Goal: Task Accomplishment & Management: Manage account settings

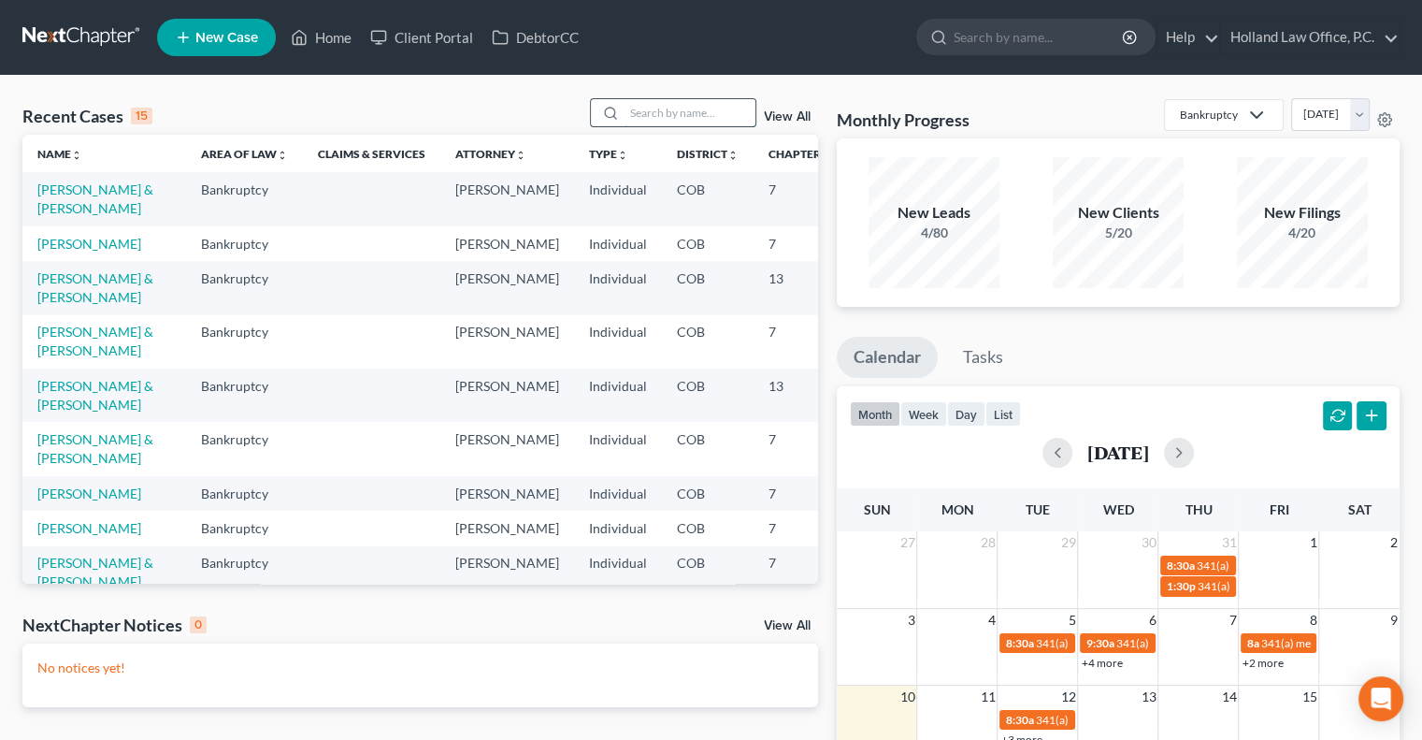
click at [673, 110] on input "search" at bounding box center [690, 112] width 131 height 27
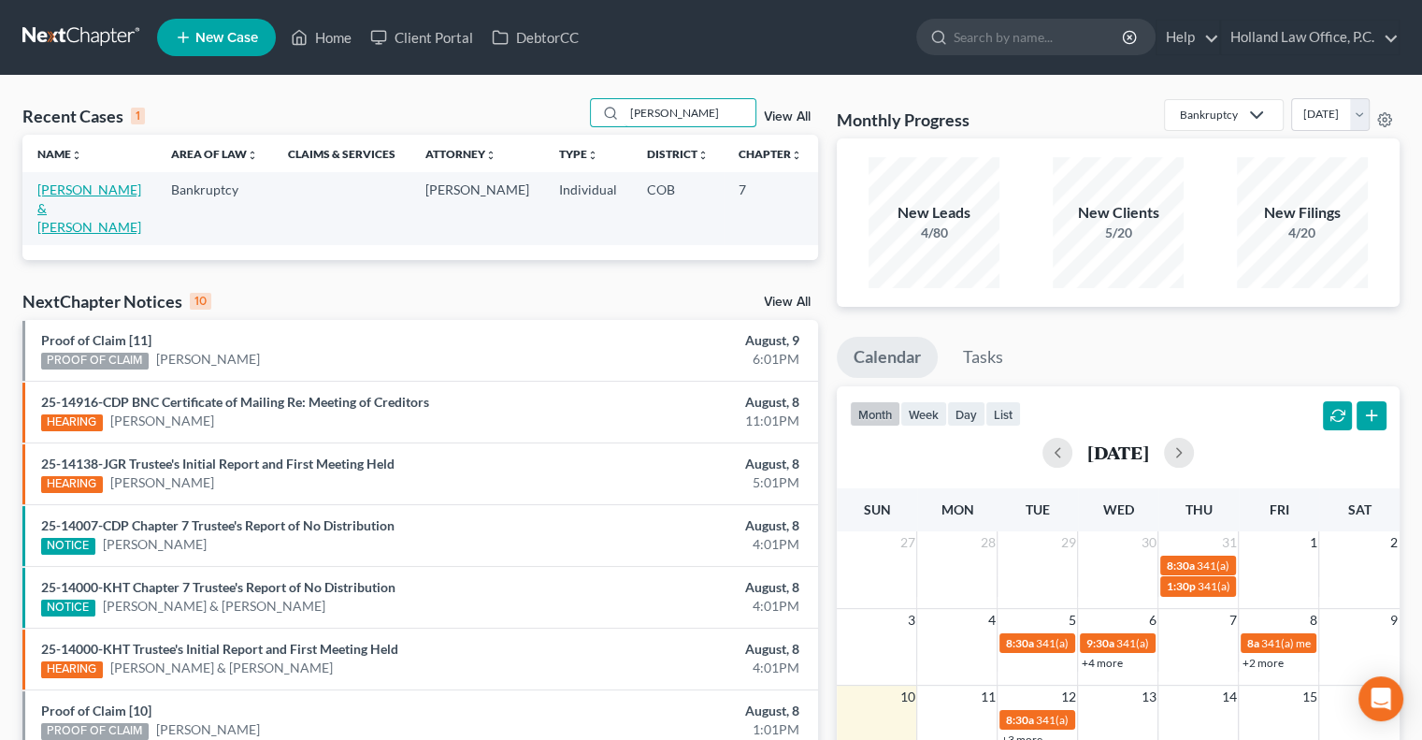
type input "[PERSON_NAME]"
click at [68, 213] on link "[PERSON_NAME] & [PERSON_NAME]" at bounding box center [89, 207] width 104 height 53
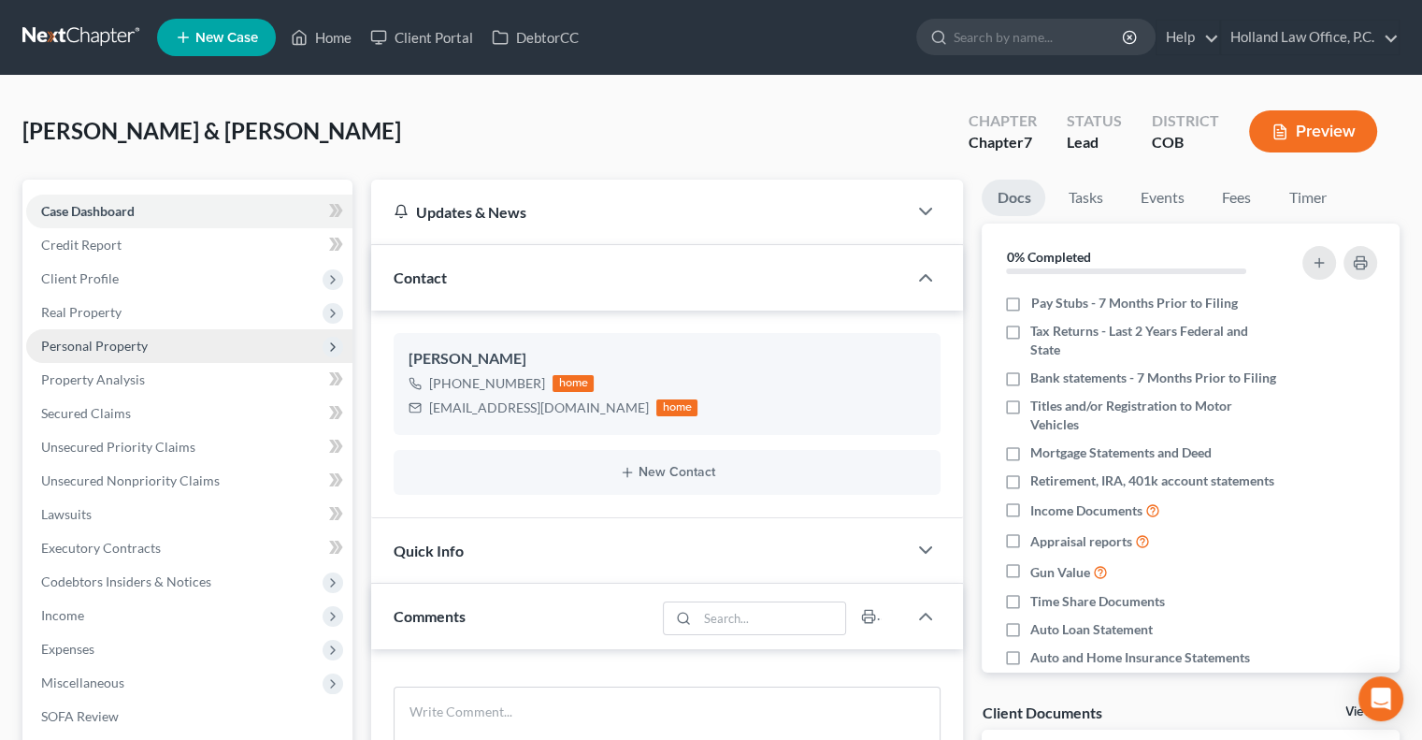
click at [143, 347] on span "Personal Property" at bounding box center [94, 346] width 107 height 16
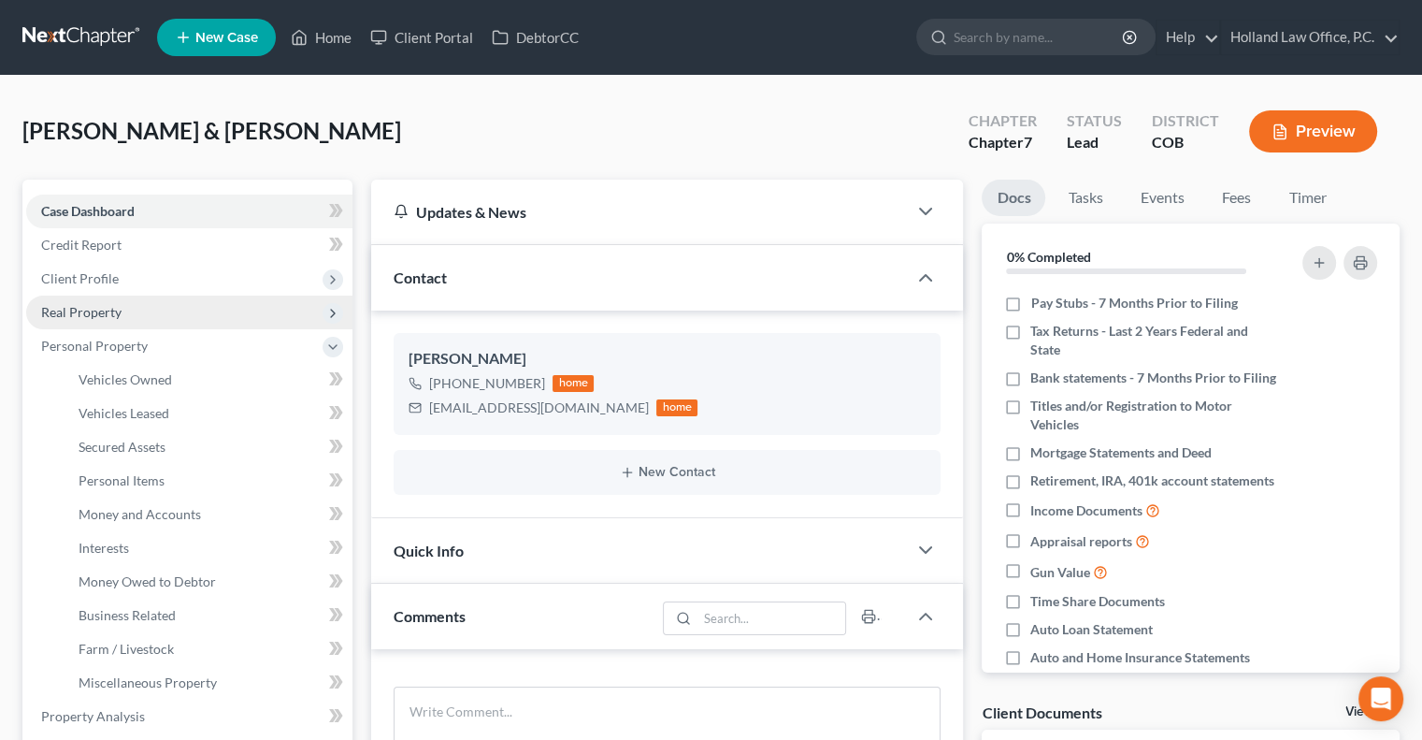
click at [111, 311] on span "Real Property" at bounding box center [81, 312] width 80 height 16
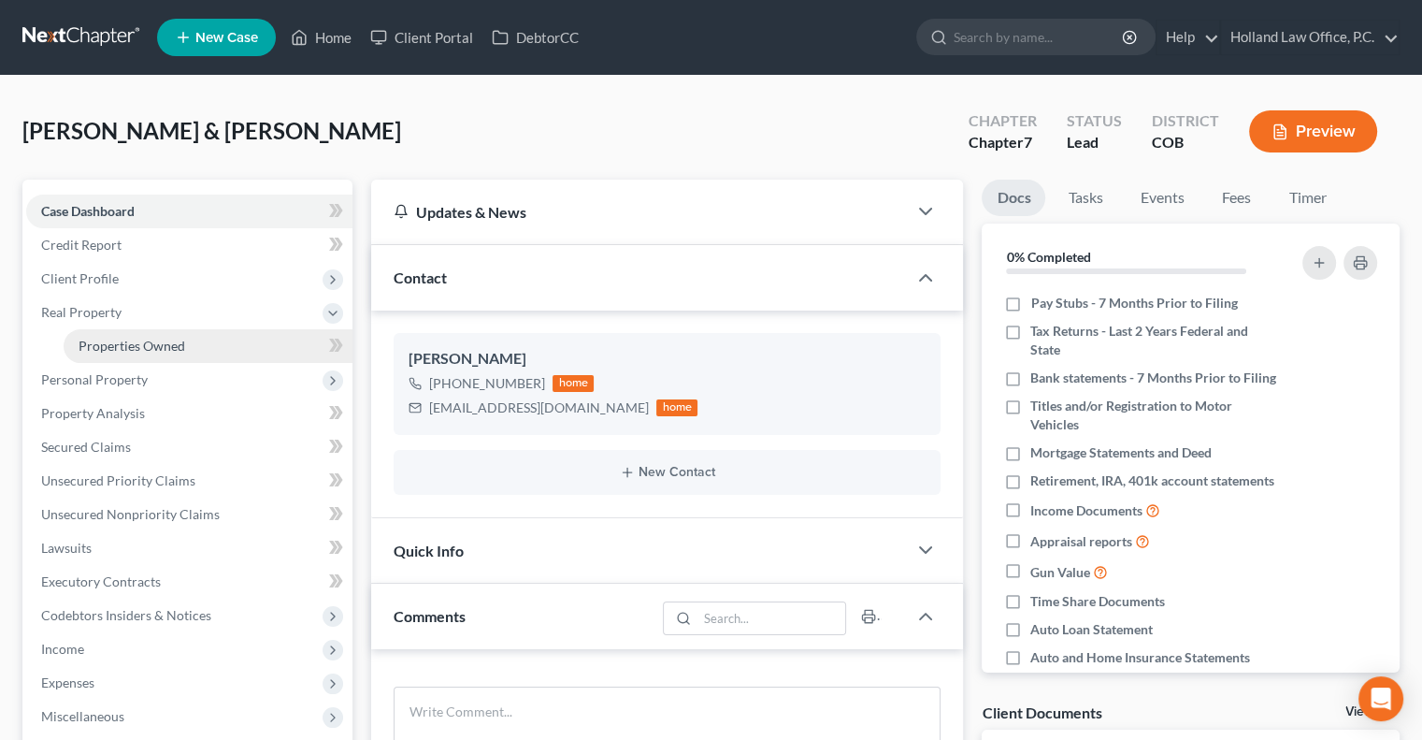
click at [172, 338] on span "Properties Owned" at bounding box center [132, 346] width 107 height 16
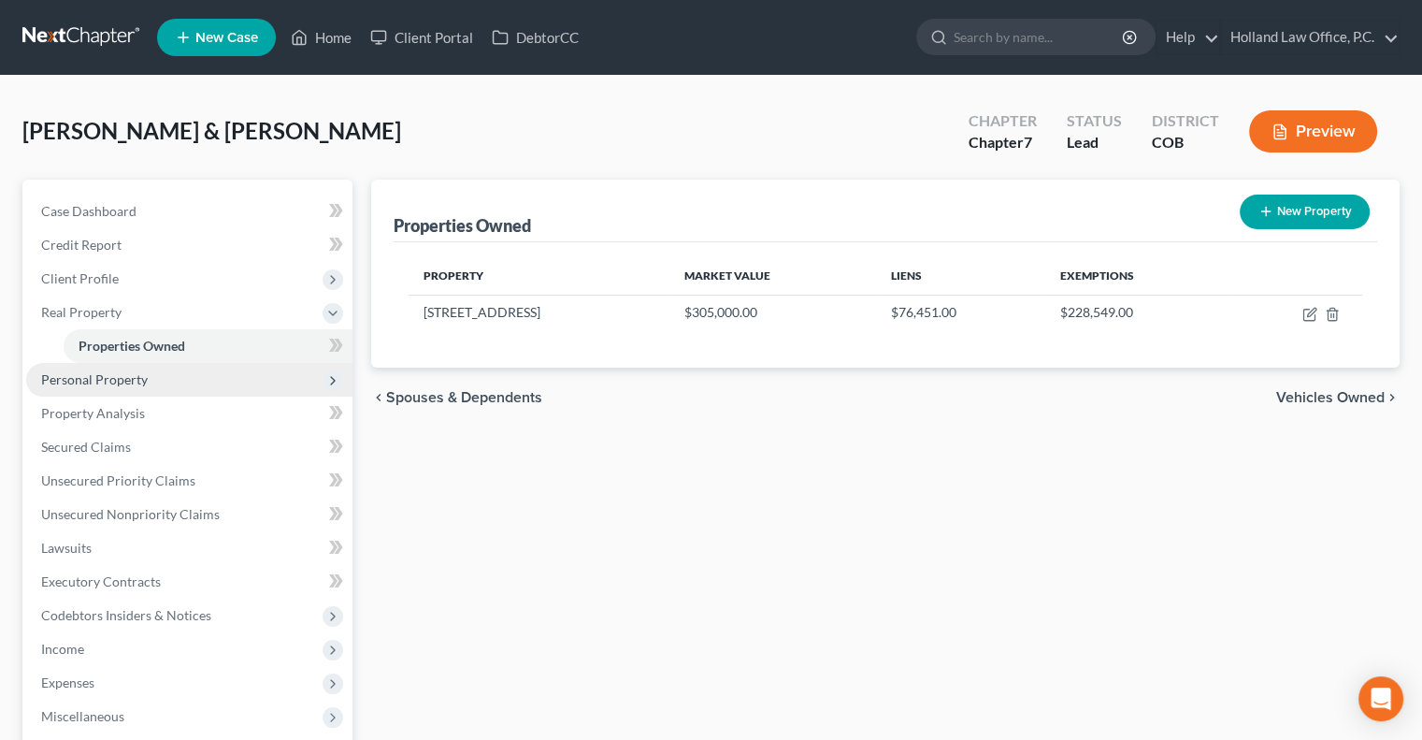
click at [127, 382] on span "Personal Property" at bounding box center [94, 379] width 107 height 16
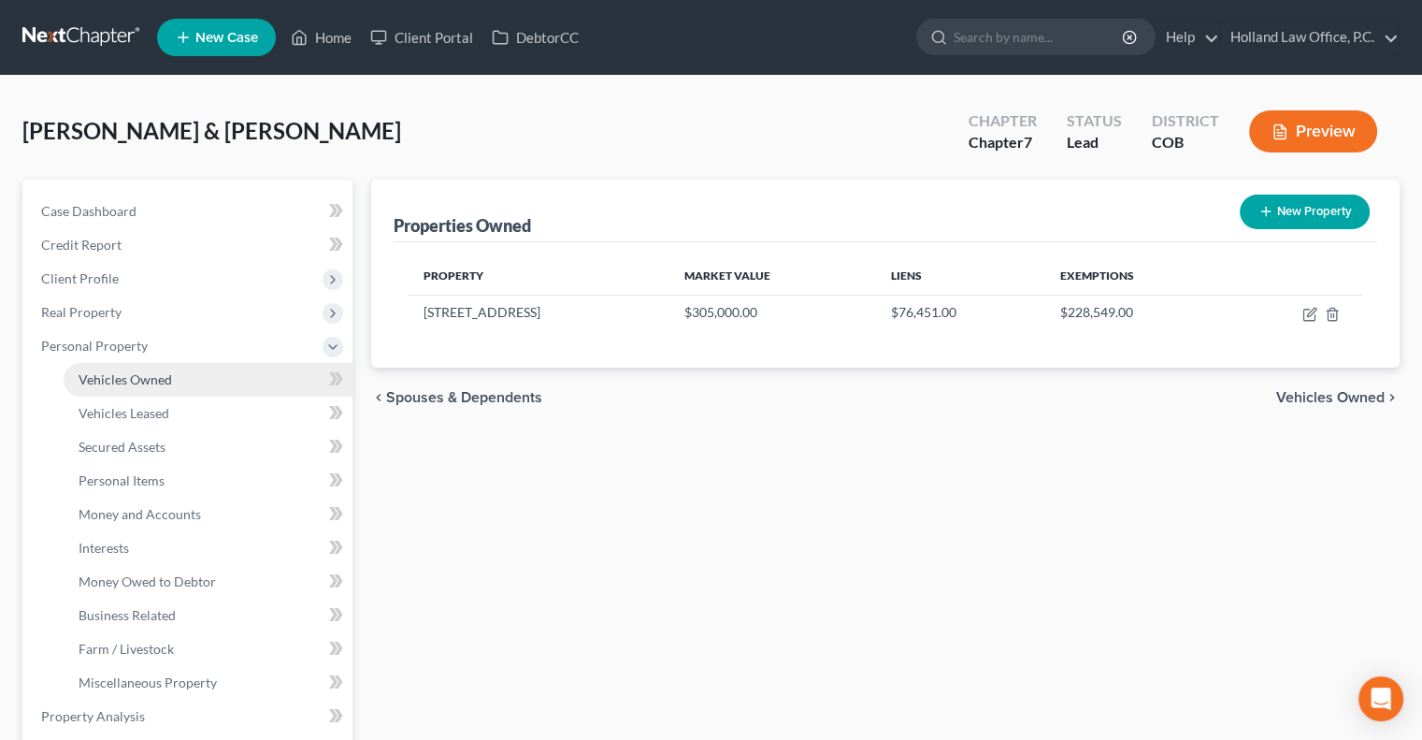
click at [160, 382] on span "Vehicles Owned" at bounding box center [126, 379] width 94 height 16
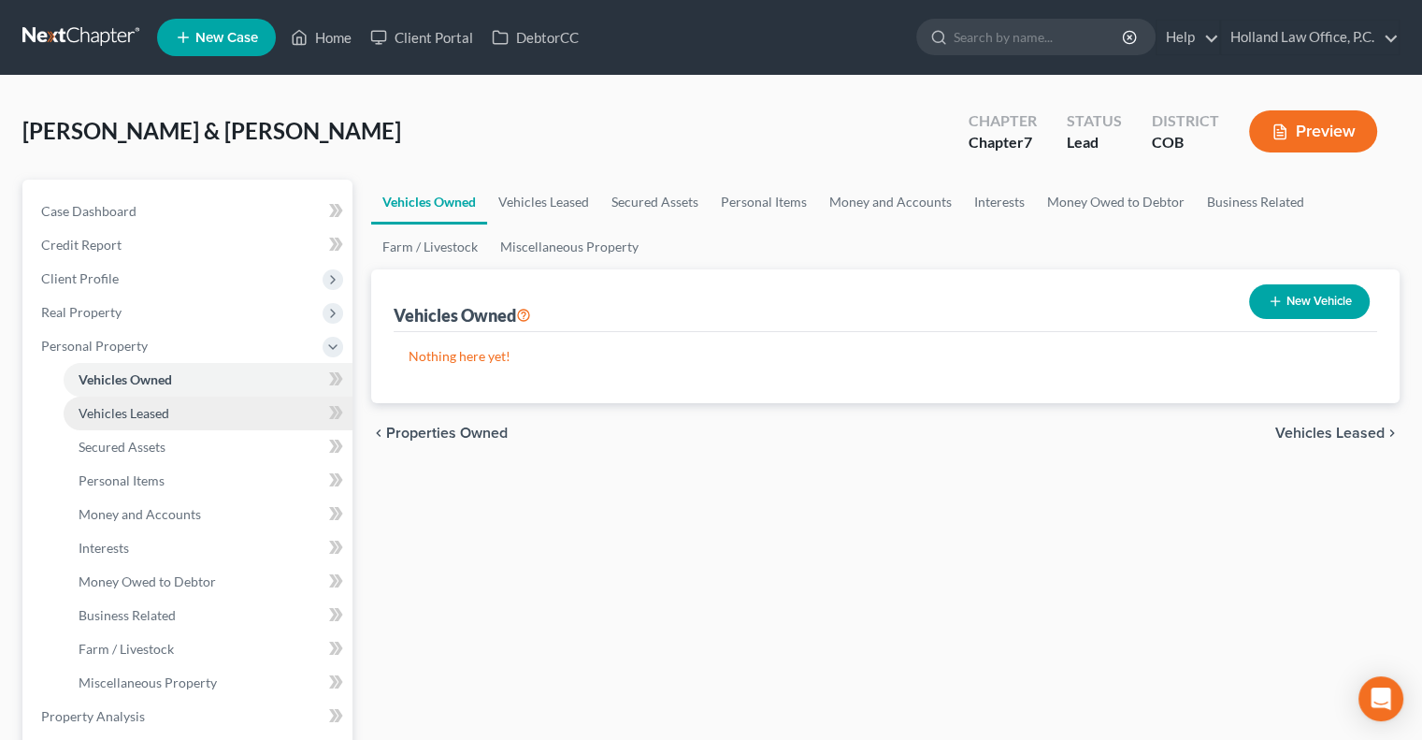
click at [157, 410] on span "Vehicles Leased" at bounding box center [124, 413] width 91 height 16
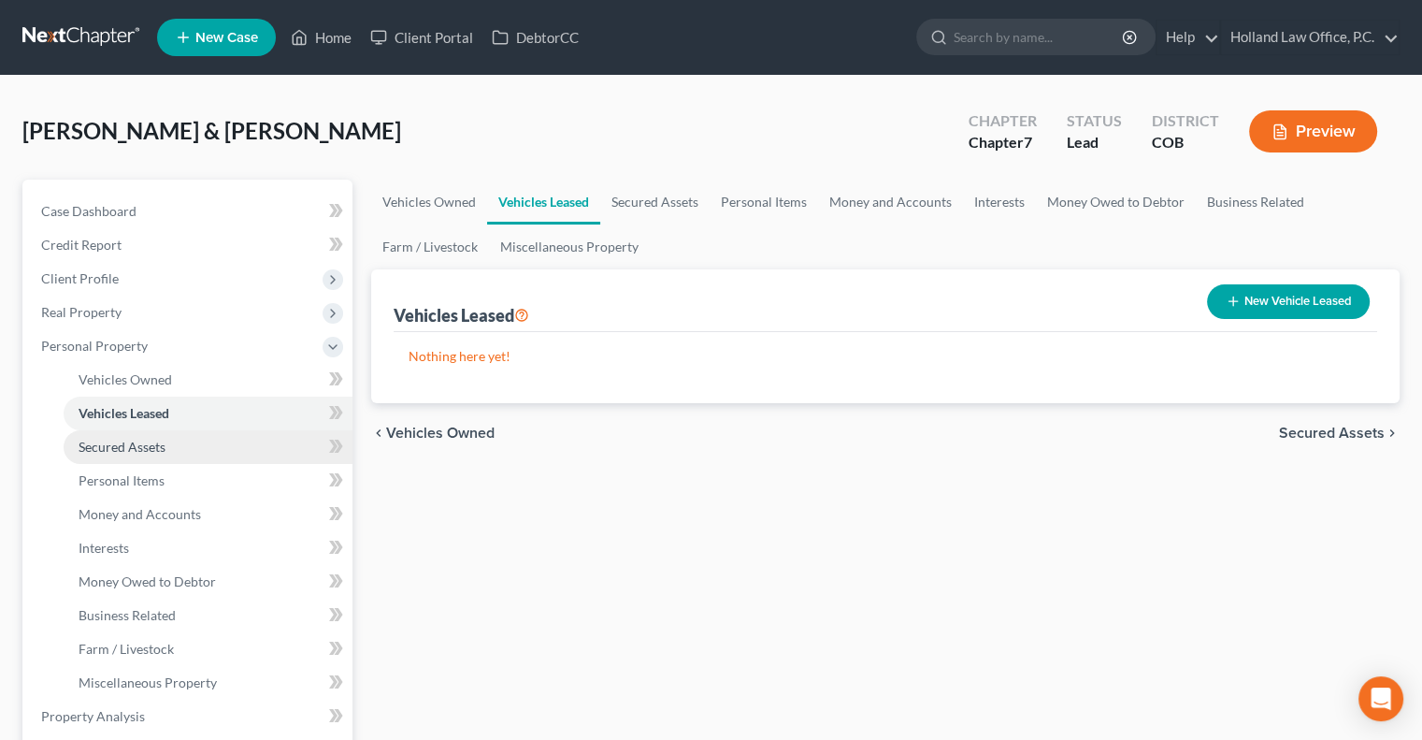
click at [154, 454] on link "Secured Assets" at bounding box center [208, 447] width 289 height 34
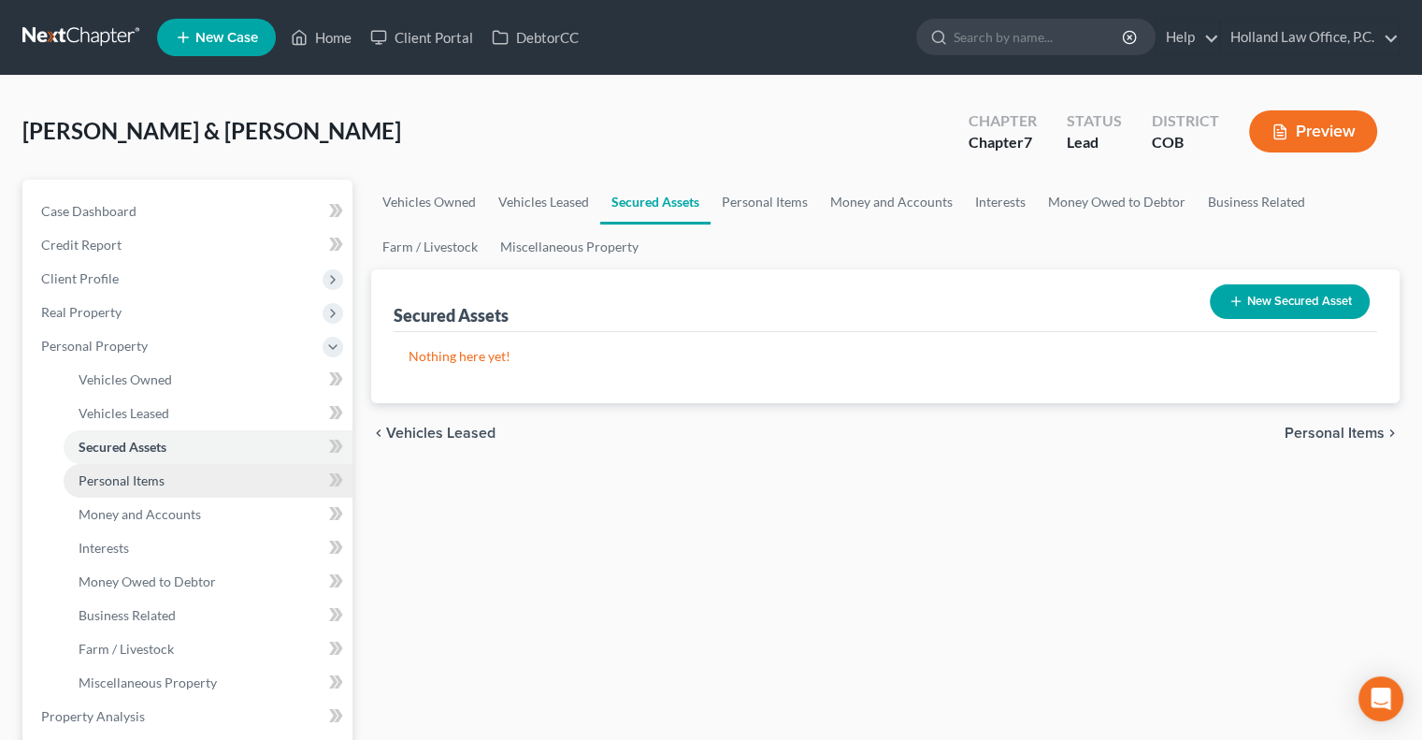
click at [153, 477] on span "Personal Items" at bounding box center [122, 480] width 86 height 16
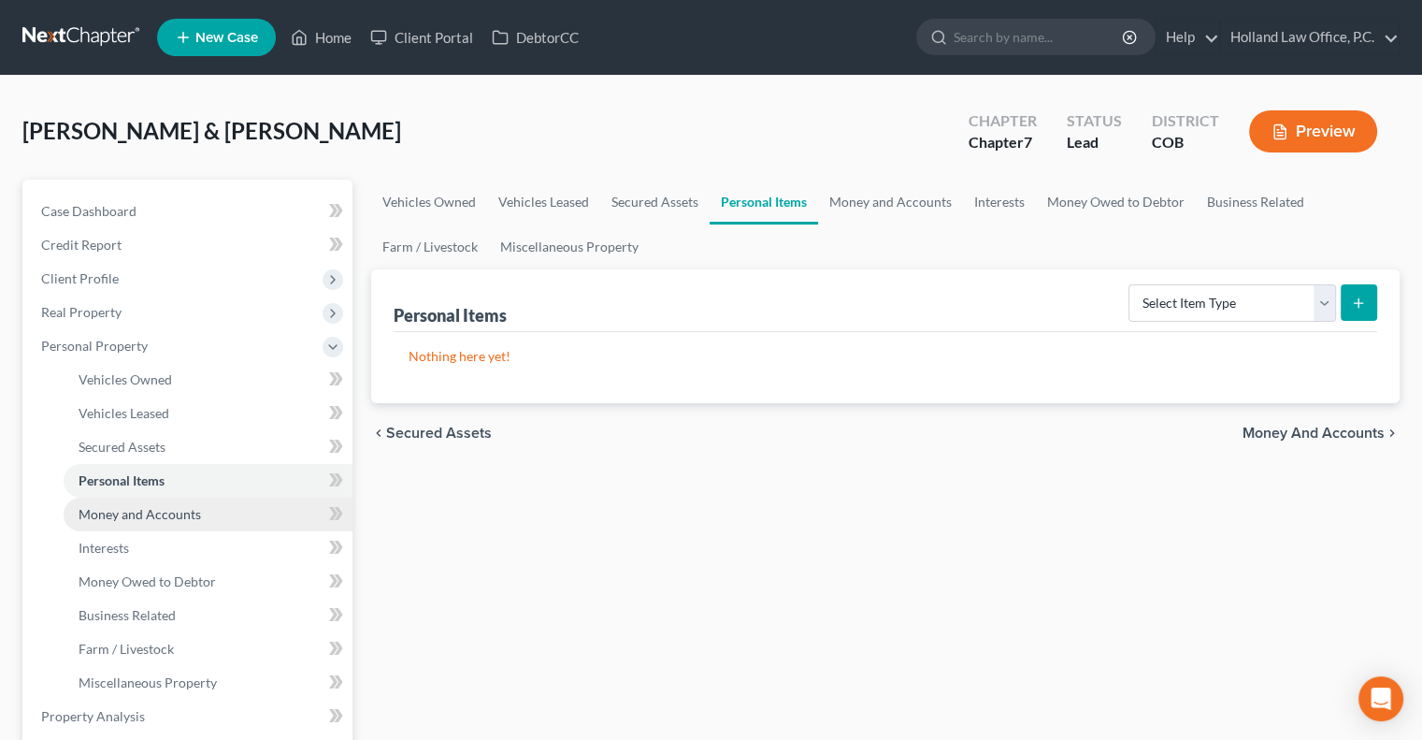
click at [178, 516] on span "Money and Accounts" at bounding box center [140, 514] width 122 height 16
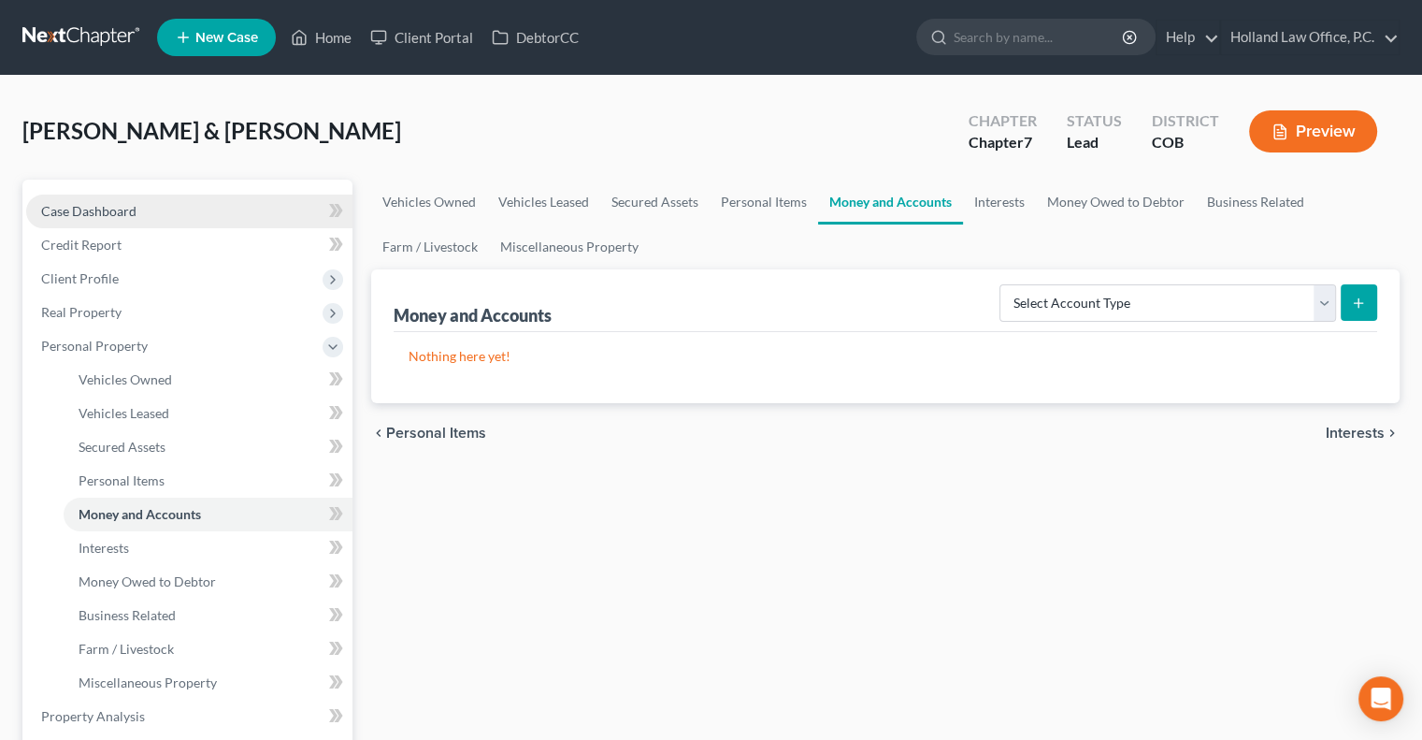
click at [114, 218] on link "Case Dashboard" at bounding box center [189, 211] width 326 height 34
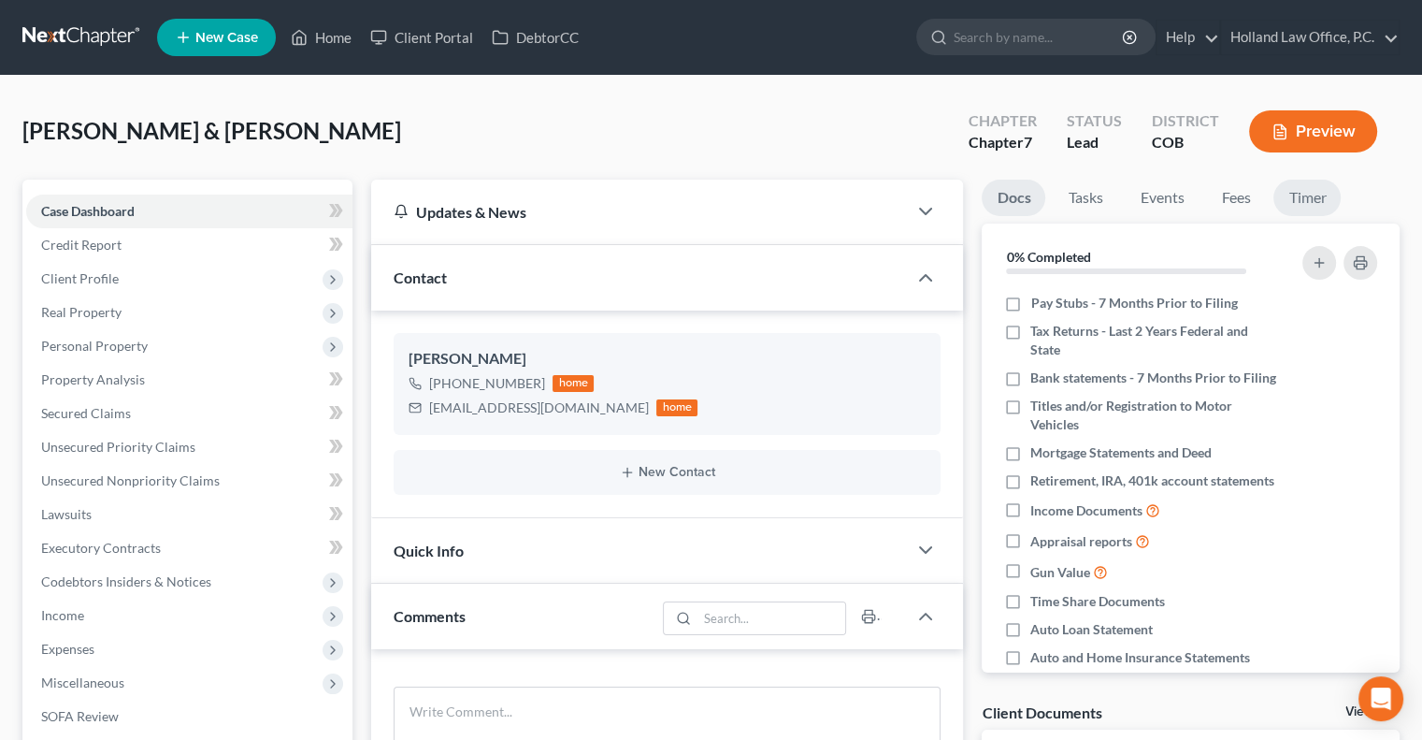
click at [1315, 185] on link "Timer" at bounding box center [1307, 198] width 67 height 36
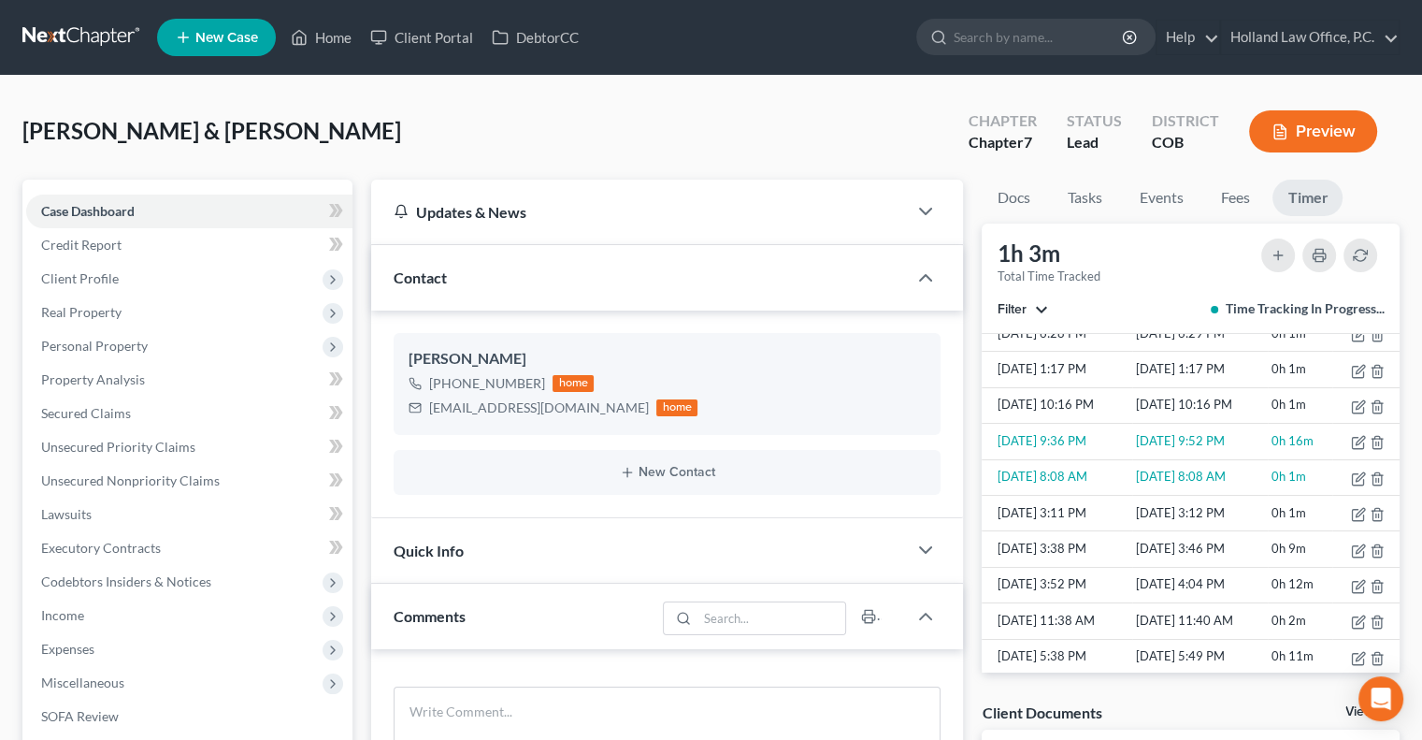
scroll to position [54, 0]
click at [1312, 475] on td "0h 1m" at bounding box center [1300, 479] width 65 height 36
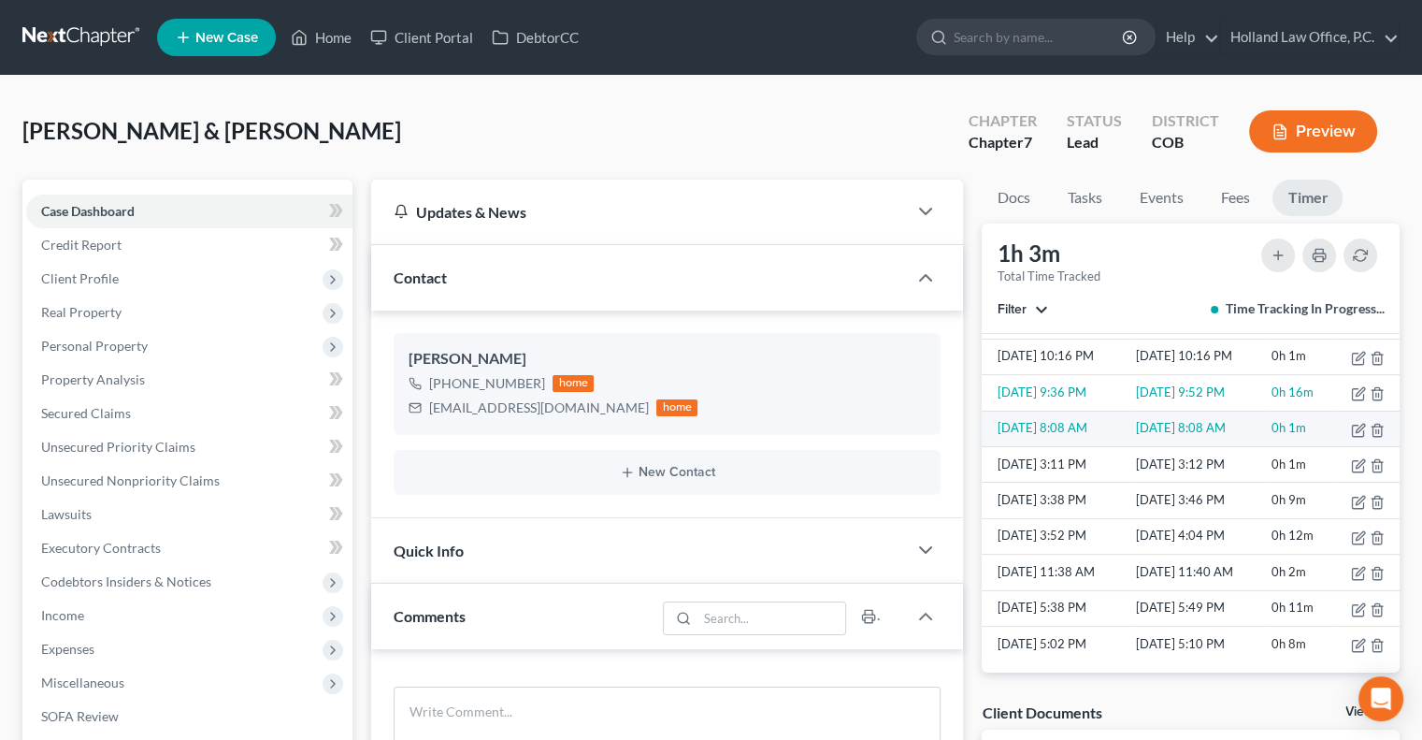
scroll to position [108, 0]
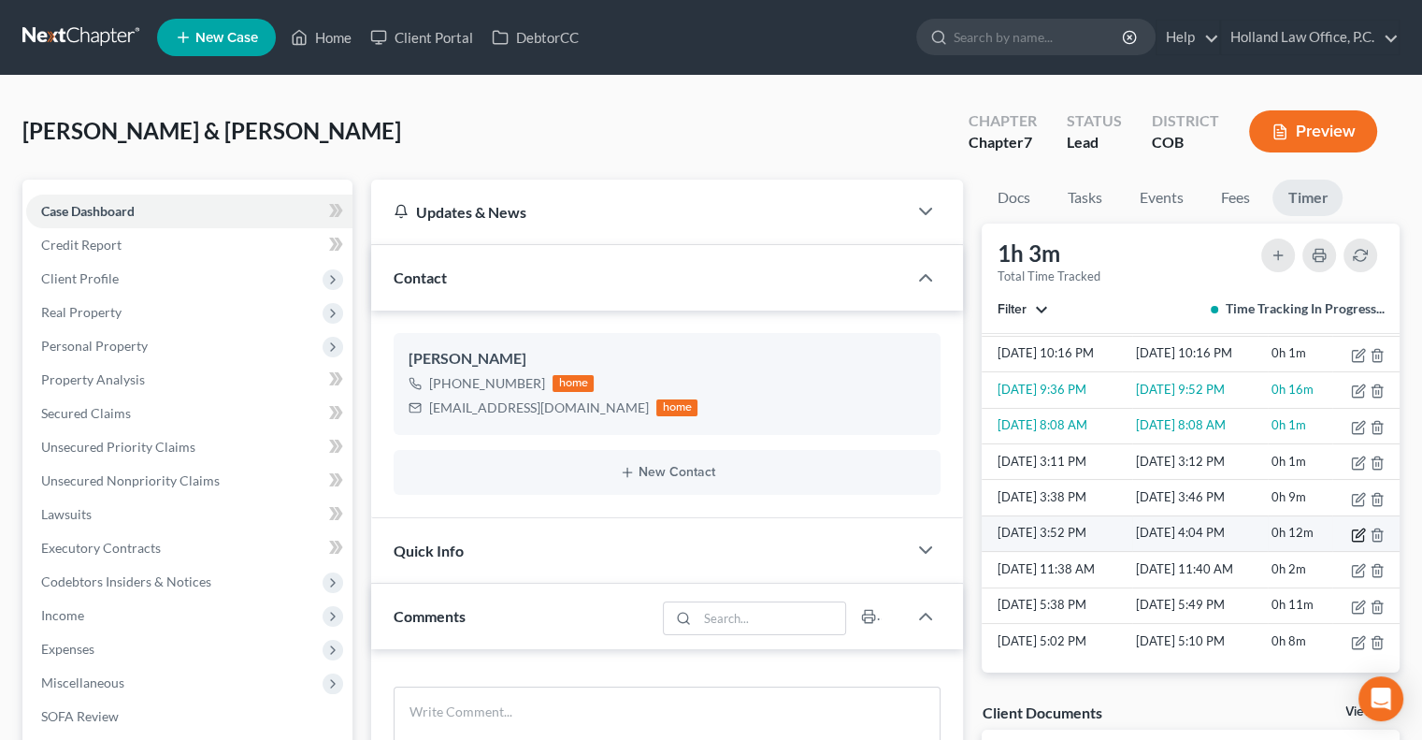
click at [1351, 532] on icon "button" at bounding box center [1358, 534] width 15 height 15
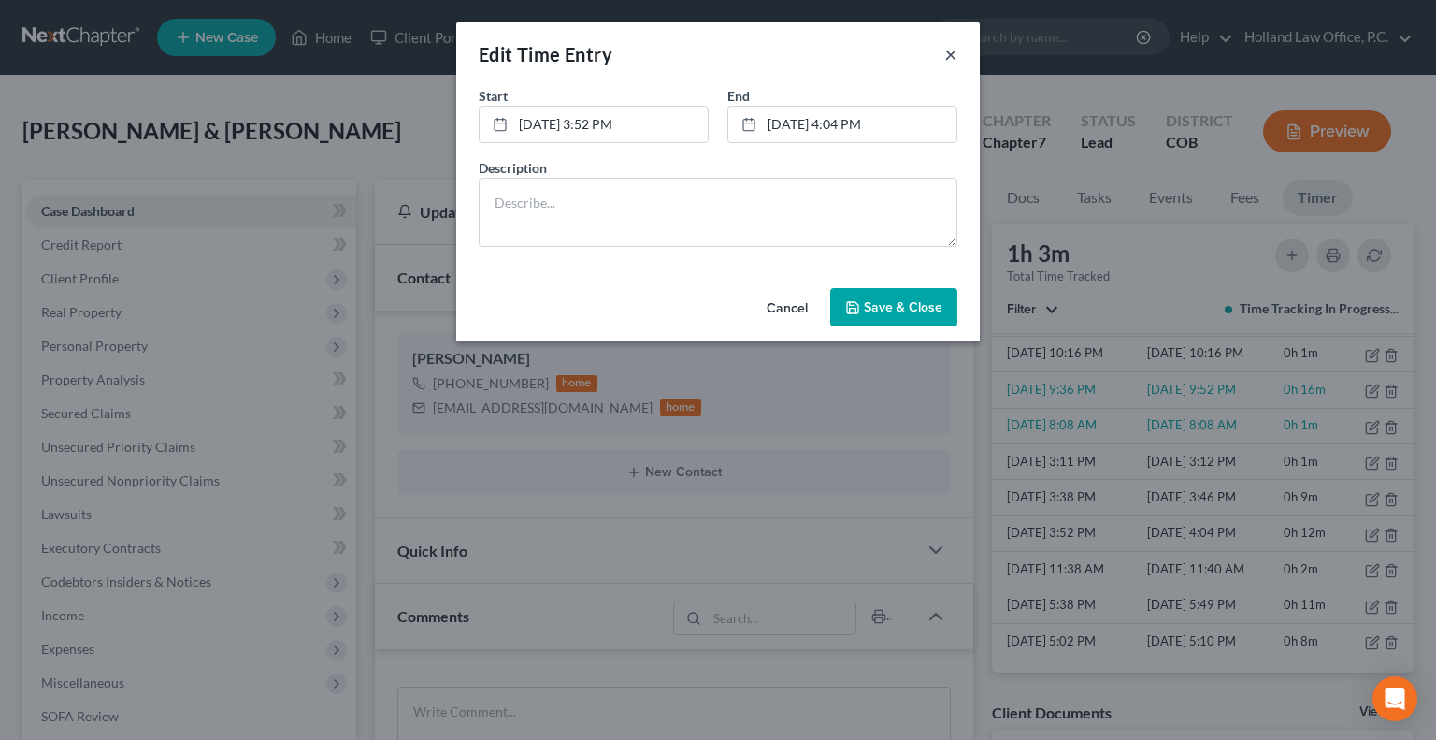
click at [957, 64] on button "×" at bounding box center [950, 54] width 13 height 22
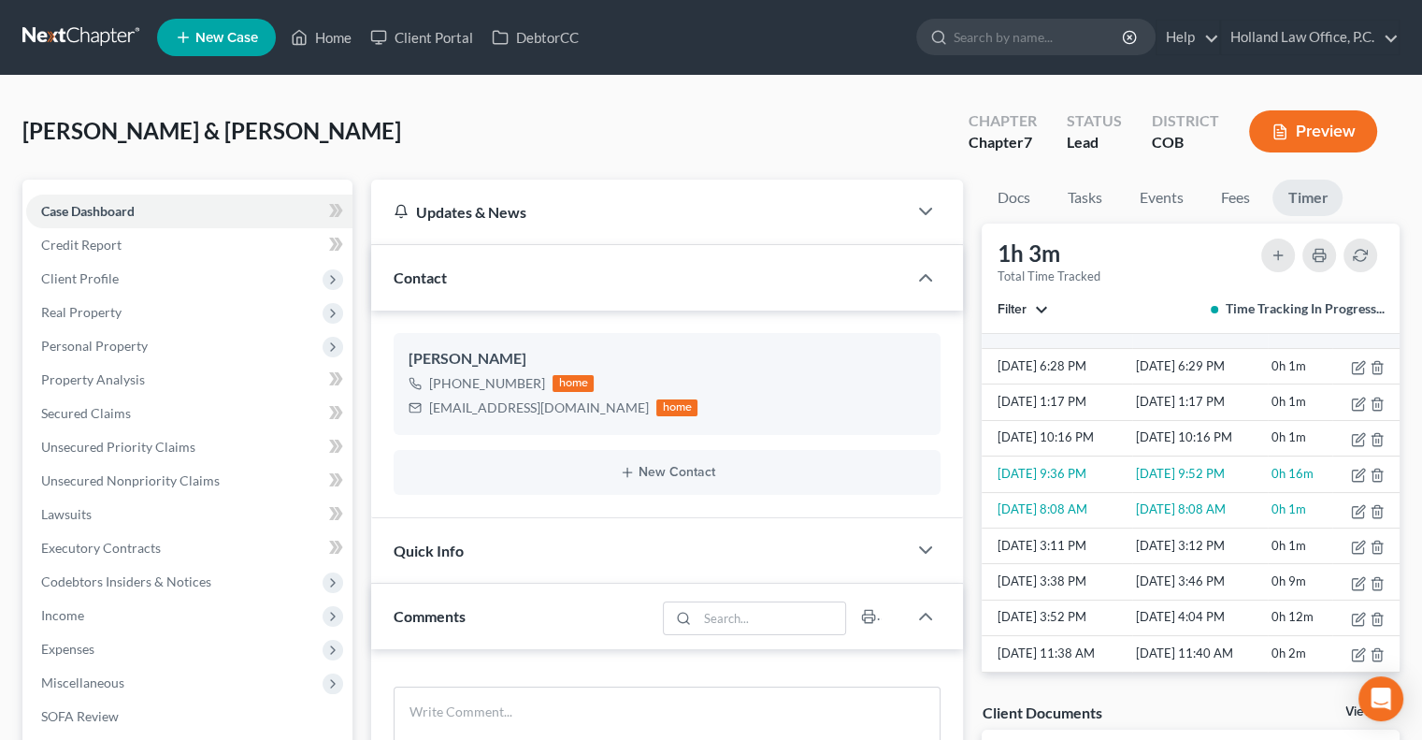
scroll to position [22, 0]
